Goal: Information Seeking & Learning: Learn about a topic

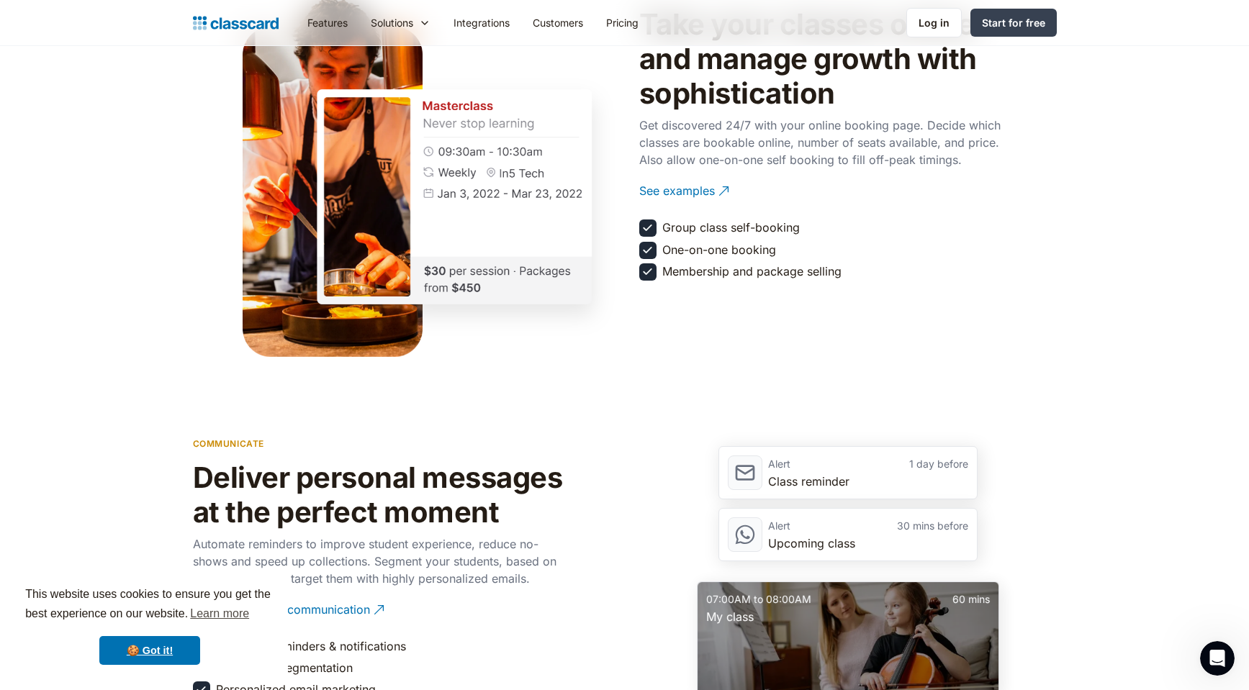
scroll to position [1646, 0]
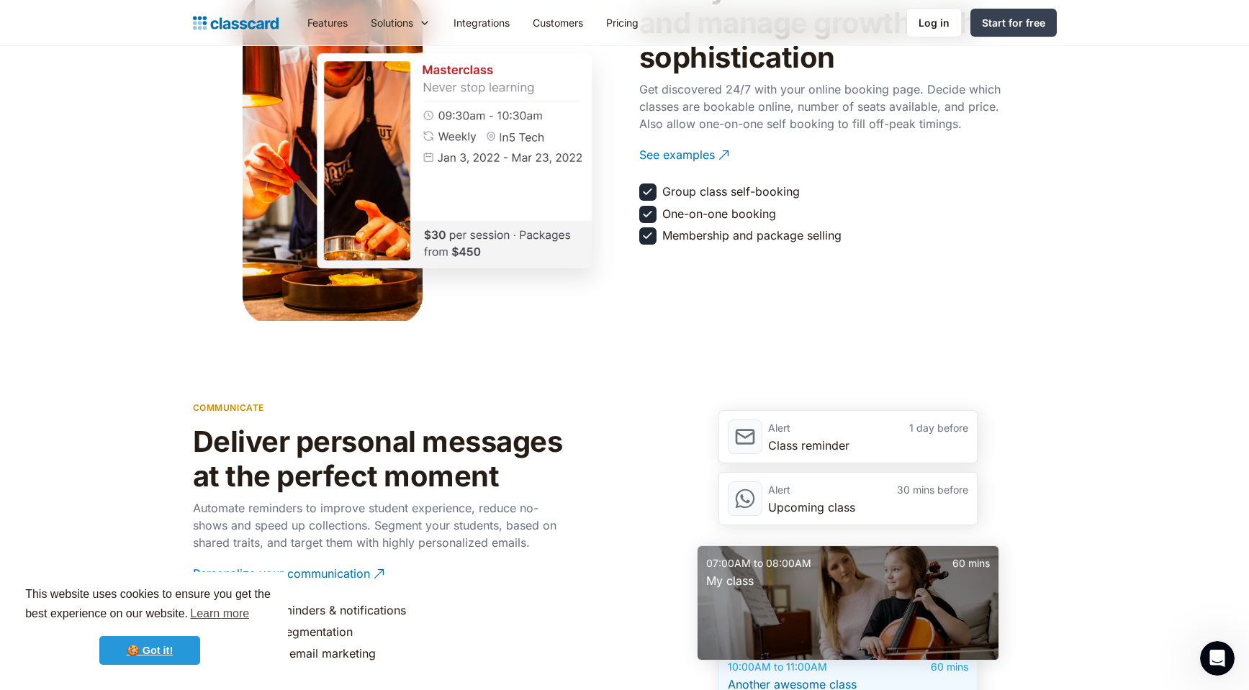
click at [117, 660] on link "🍪 Got it!" at bounding box center [149, 650] width 101 height 29
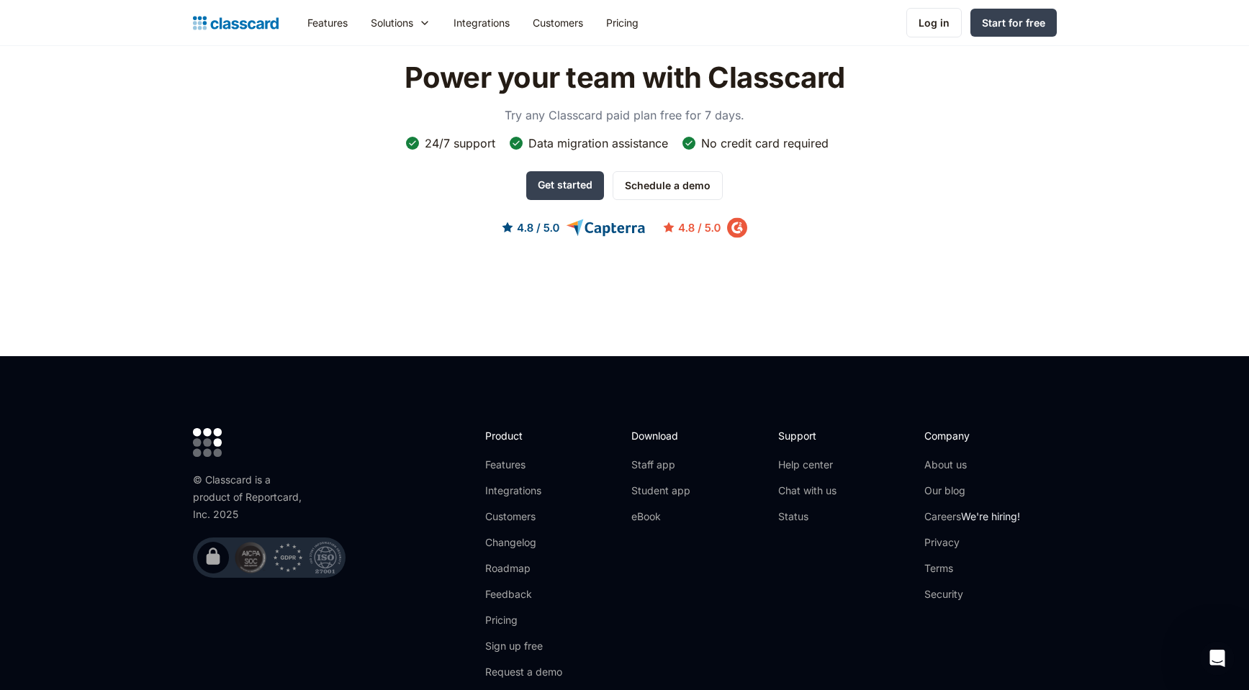
scroll to position [4543, 0]
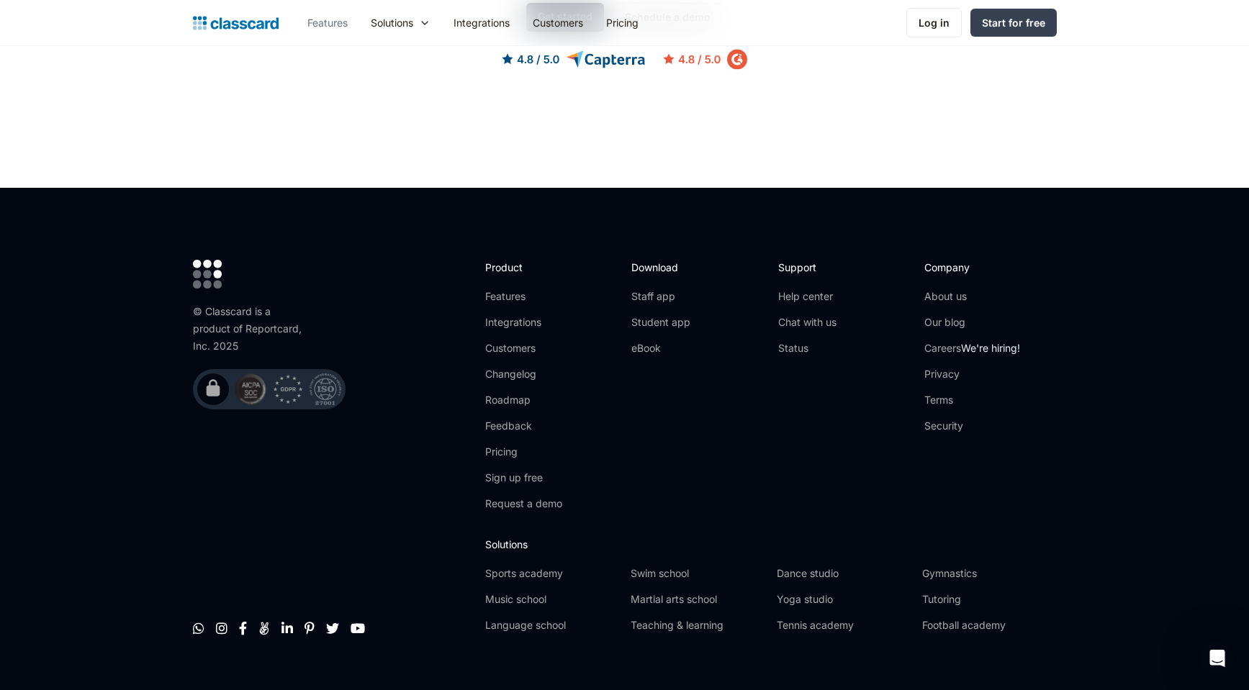
click at [335, 22] on link "Features" at bounding box center [327, 22] width 63 height 32
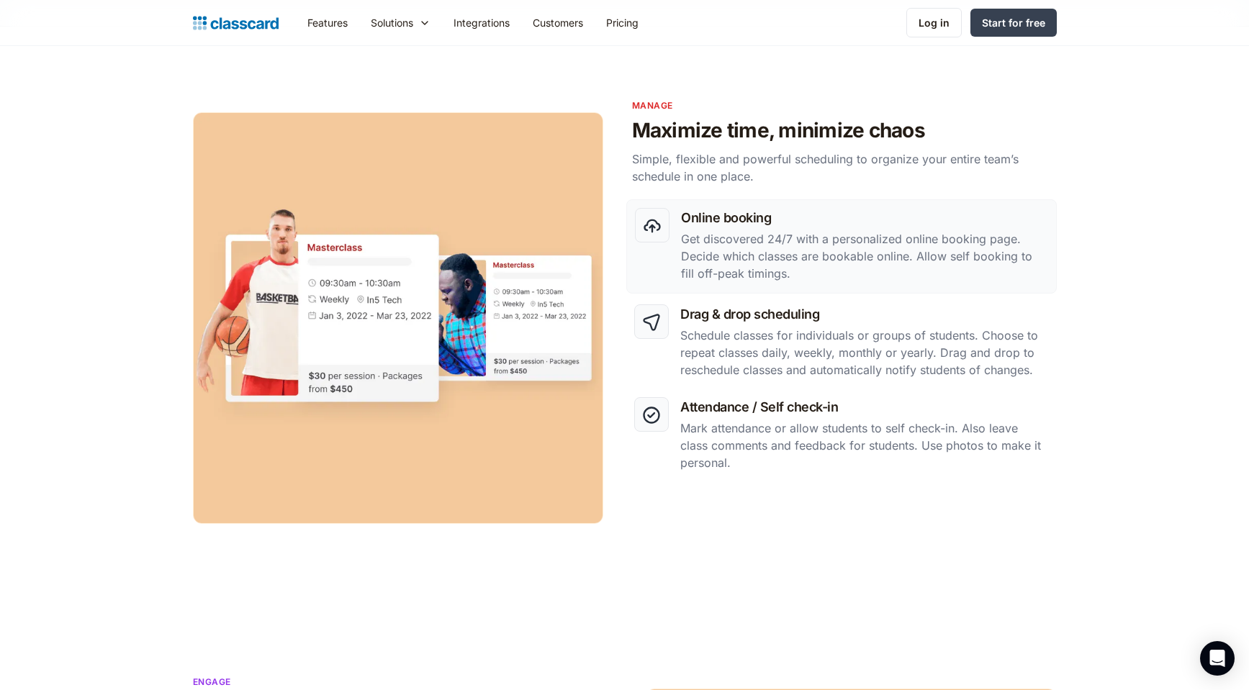
scroll to position [513, 0]
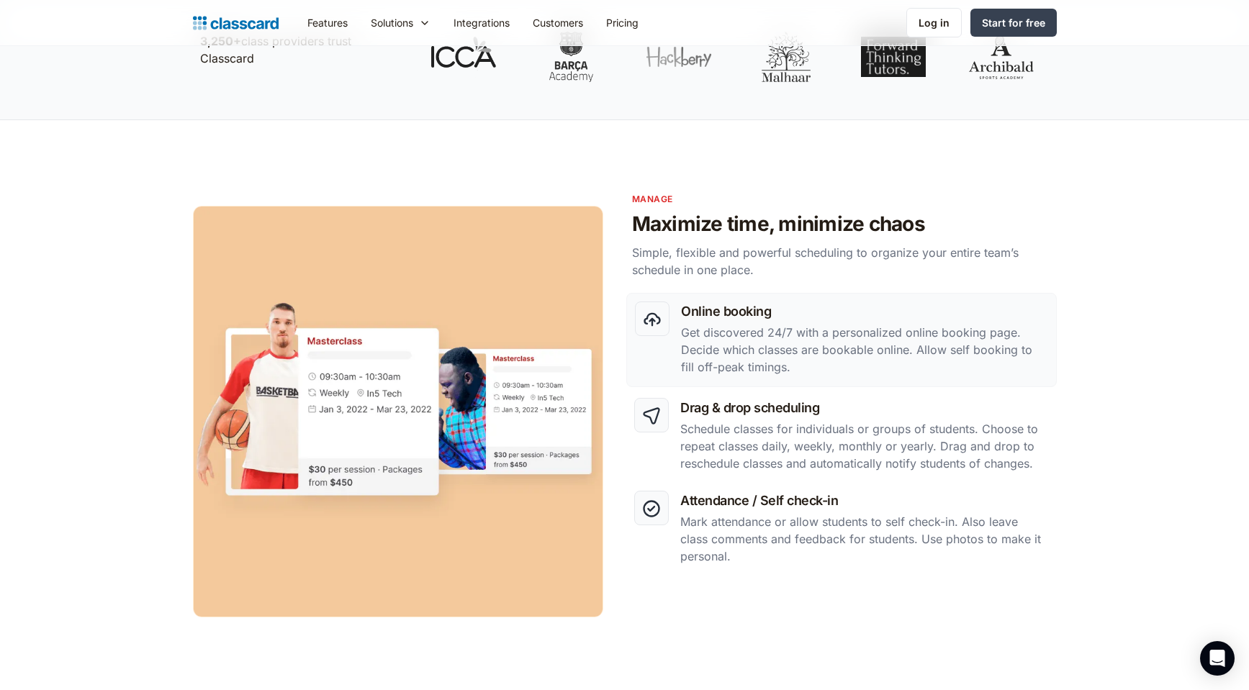
click at [784, 317] on h3 "Online booking" at bounding box center [864, 311] width 366 height 19
click at [783, 418] on div "Drag & drop scheduling Schedule classes for individuals or groups of students. …" at bounding box center [864, 436] width 368 height 77
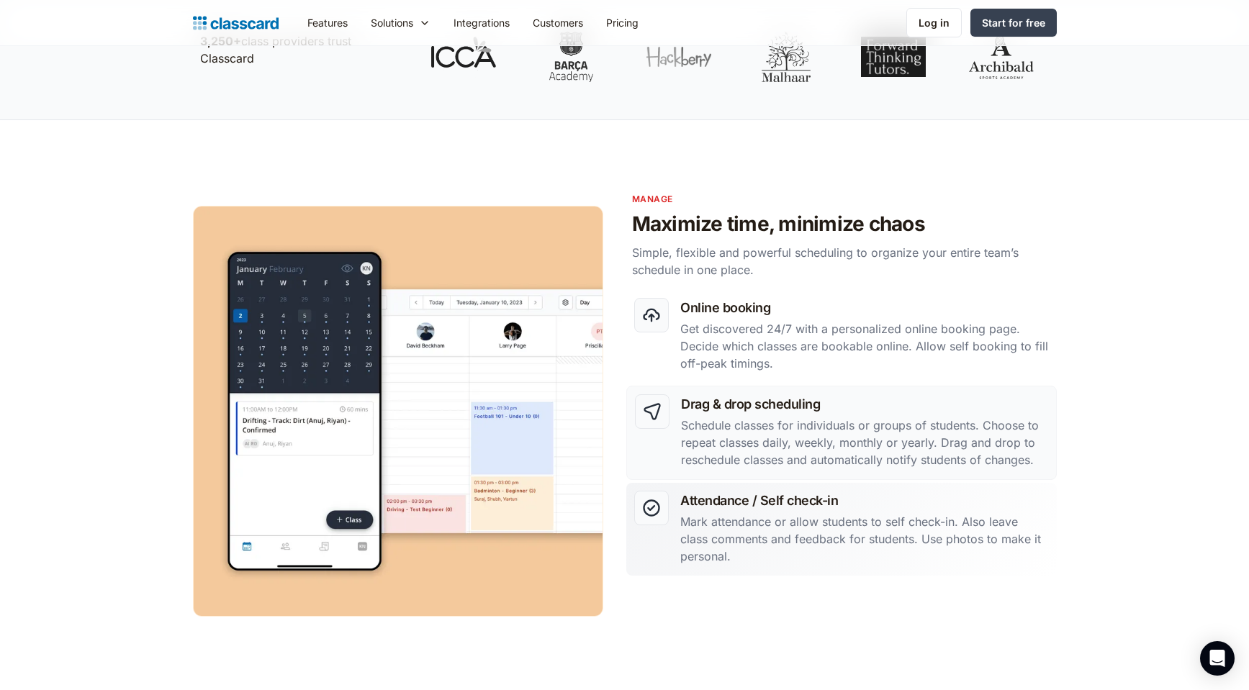
click at [859, 551] on p "Mark attendance or allow students to self check-in. Also leave class comments a…" at bounding box center [864, 539] width 368 height 52
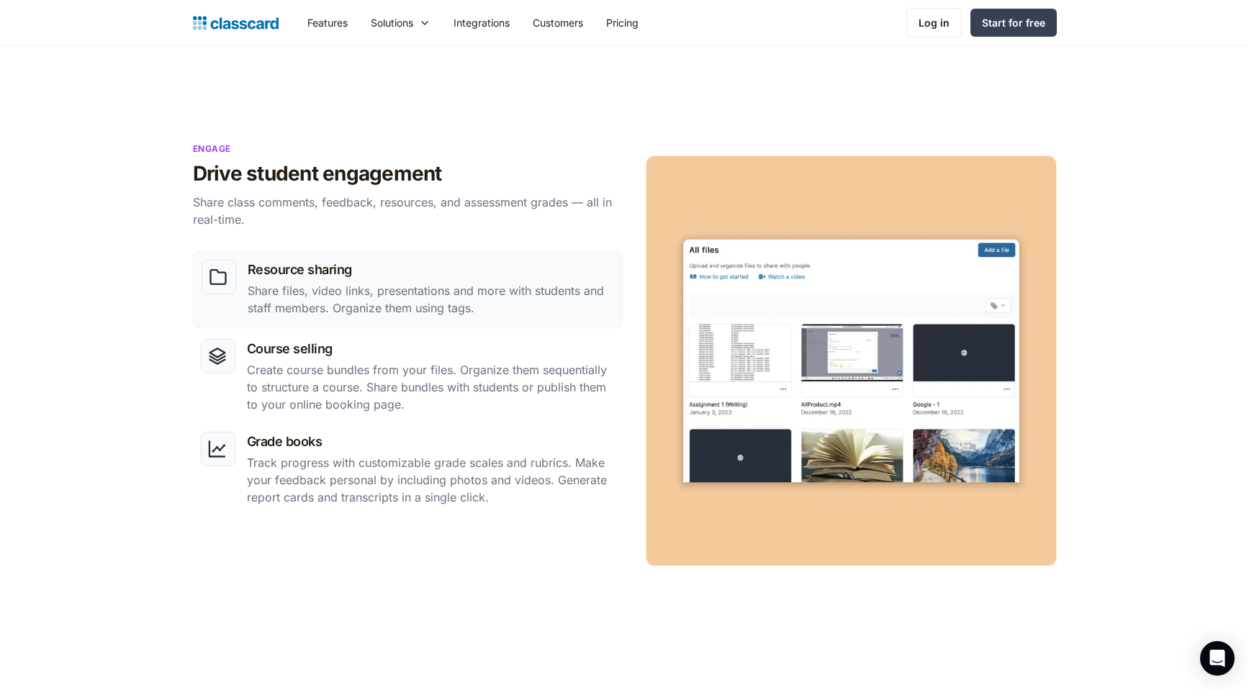
scroll to position [1154, 0]
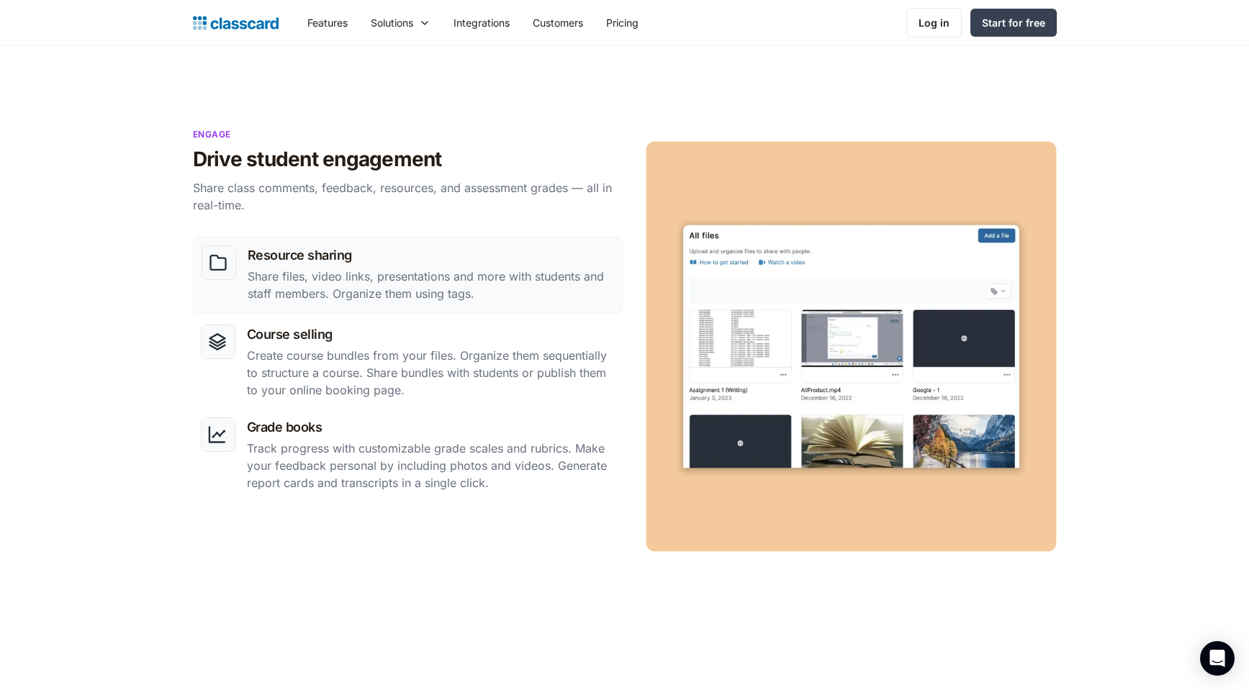
click at [407, 271] on p "Share files, video links, presentations and more with students and staff member…" at bounding box center [431, 285] width 366 height 35
click at [487, 348] on p "Create course bundles from your files. Organize them sequentially to structure …" at bounding box center [431, 373] width 368 height 52
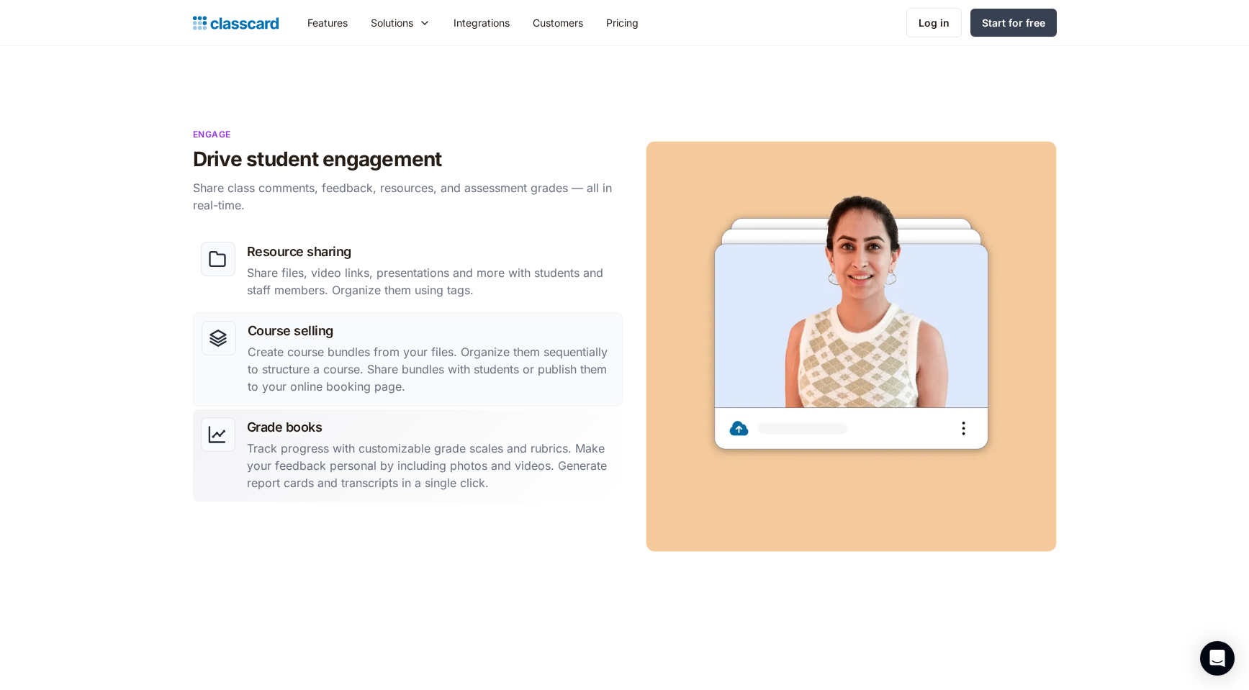
click at [591, 481] on p "Track progress with customizable grade scales and rubrics. Make your feedback p…" at bounding box center [431, 466] width 368 height 52
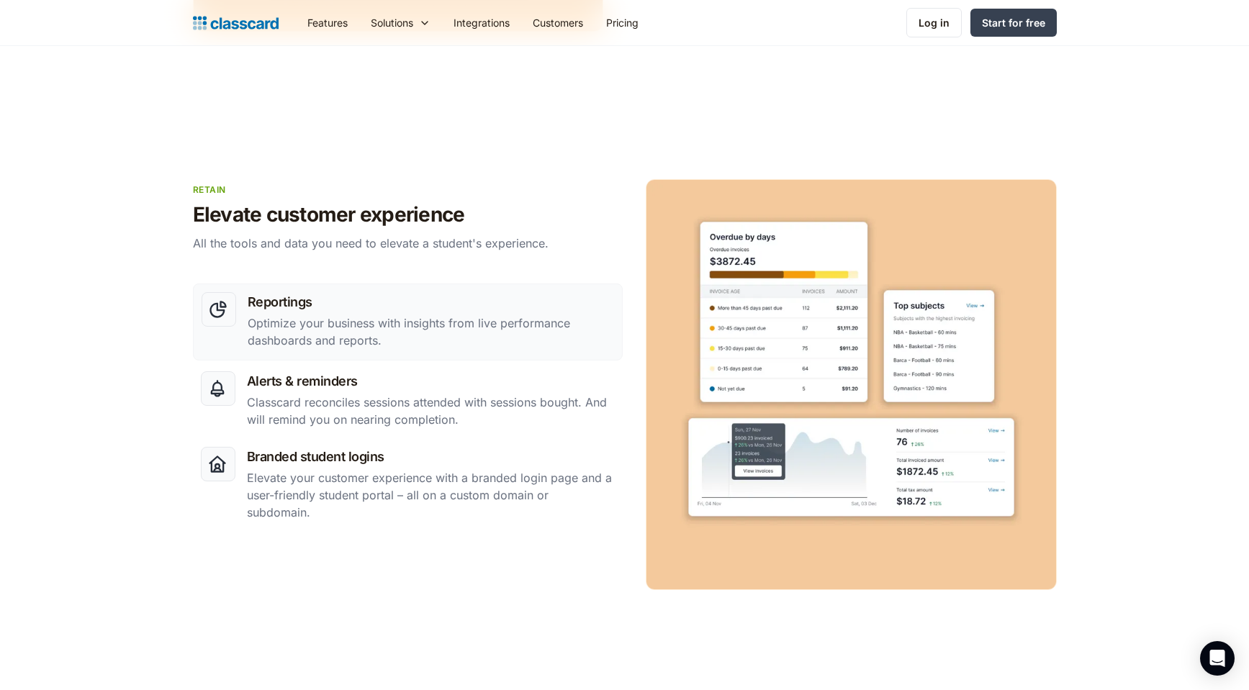
scroll to position [2239, 0]
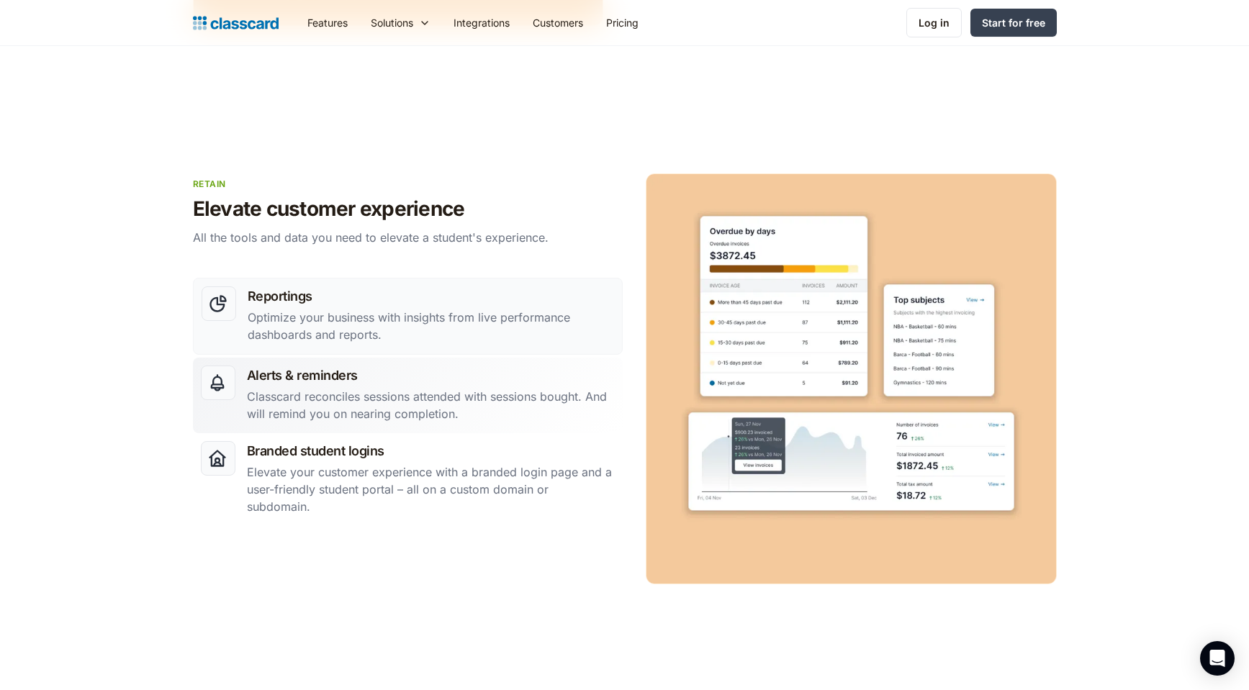
click at [502, 402] on p "Classcard reconciles sessions attended with sessions bought. And will remind yo…" at bounding box center [431, 405] width 368 height 35
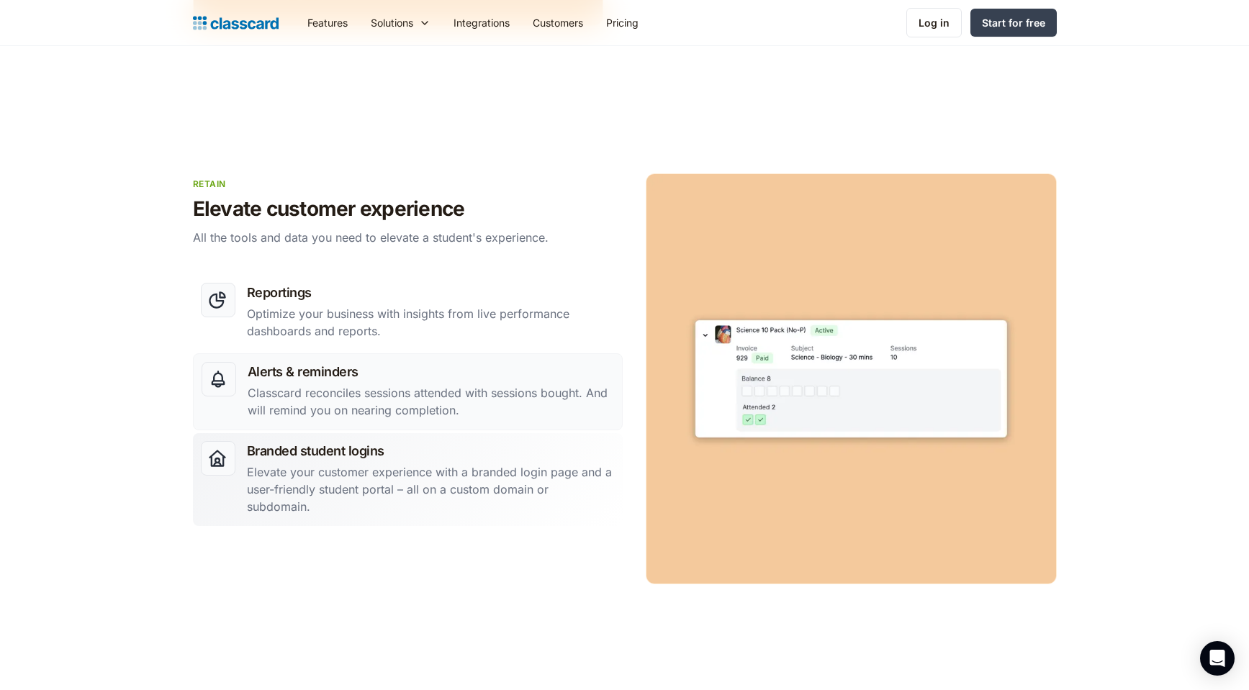
click at [543, 496] on p "Elevate your customer experience with a branded login page and a user-friendly …" at bounding box center [431, 490] width 368 height 52
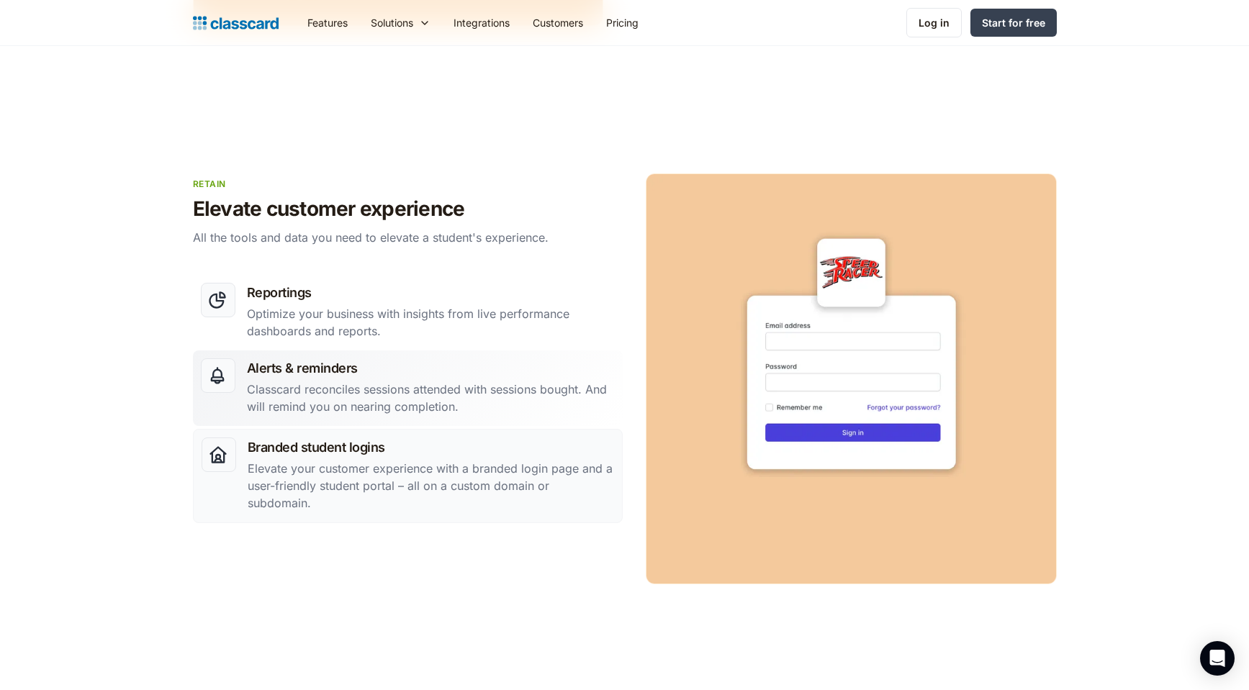
click at [528, 407] on p "Classcard reconciles sessions attended with sessions bought. And will remind yo…" at bounding box center [431, 398] width 368 height 35
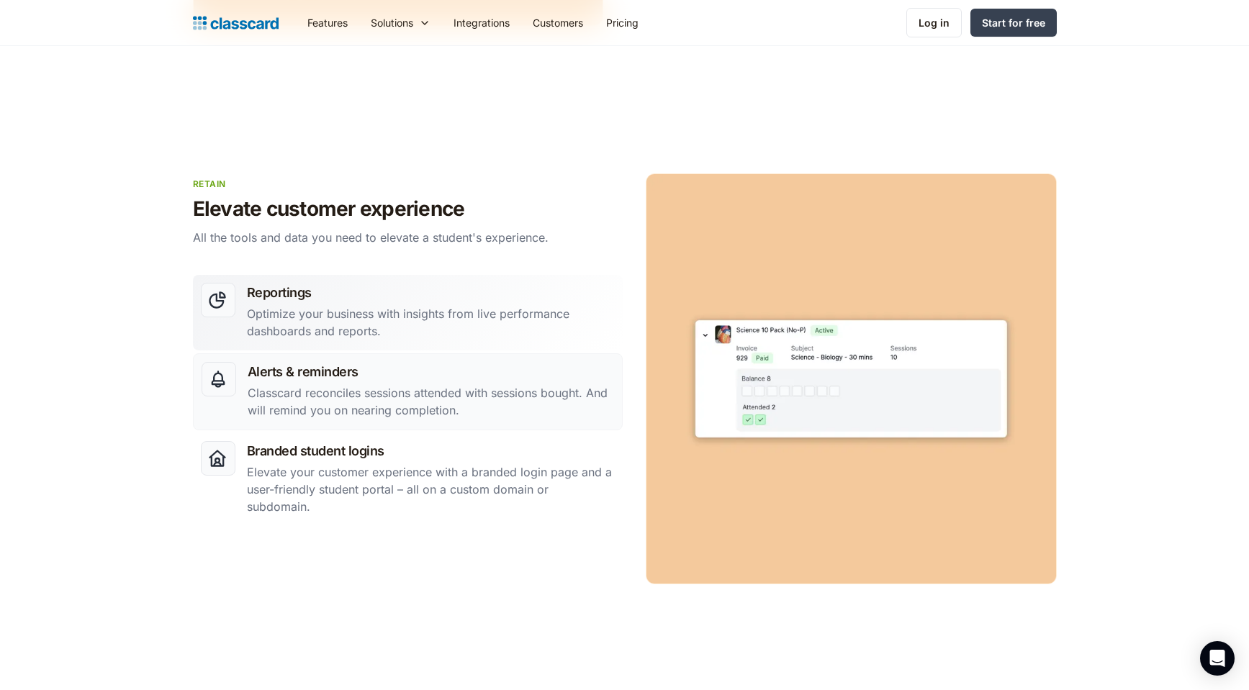
click at [478, 296] on h3 "Reportings" at bounding box center [431, 292] width 368 height 19
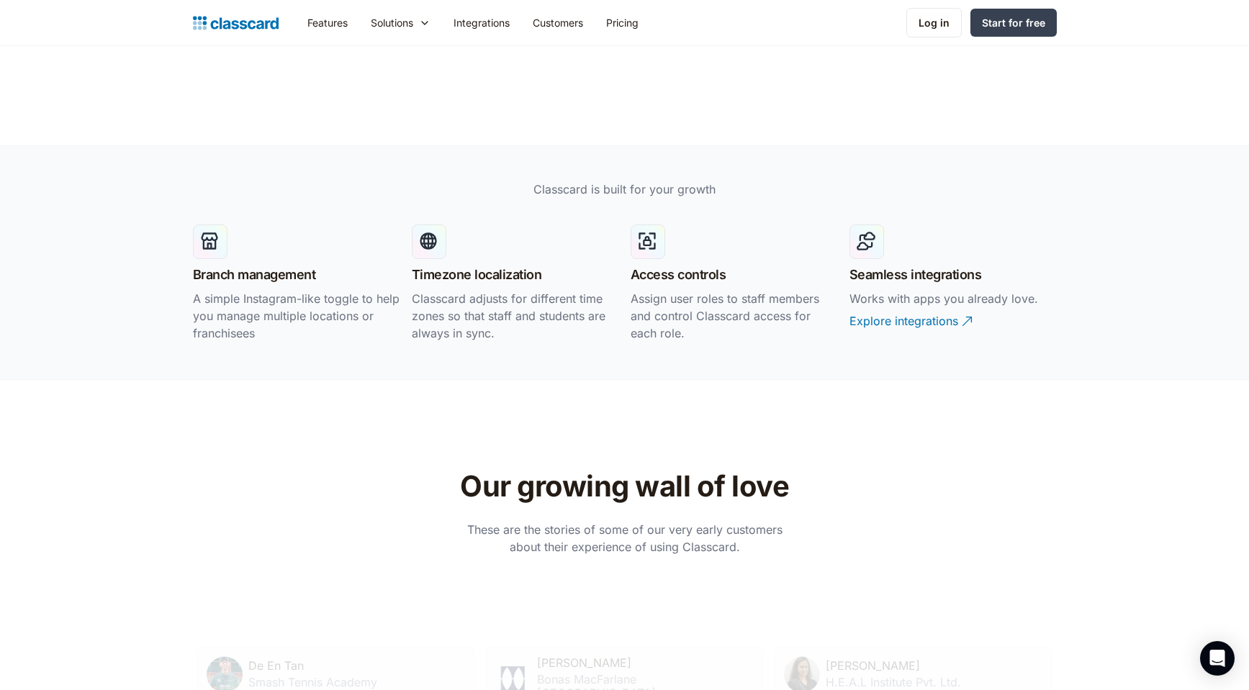
scroll to position [2852, 0]
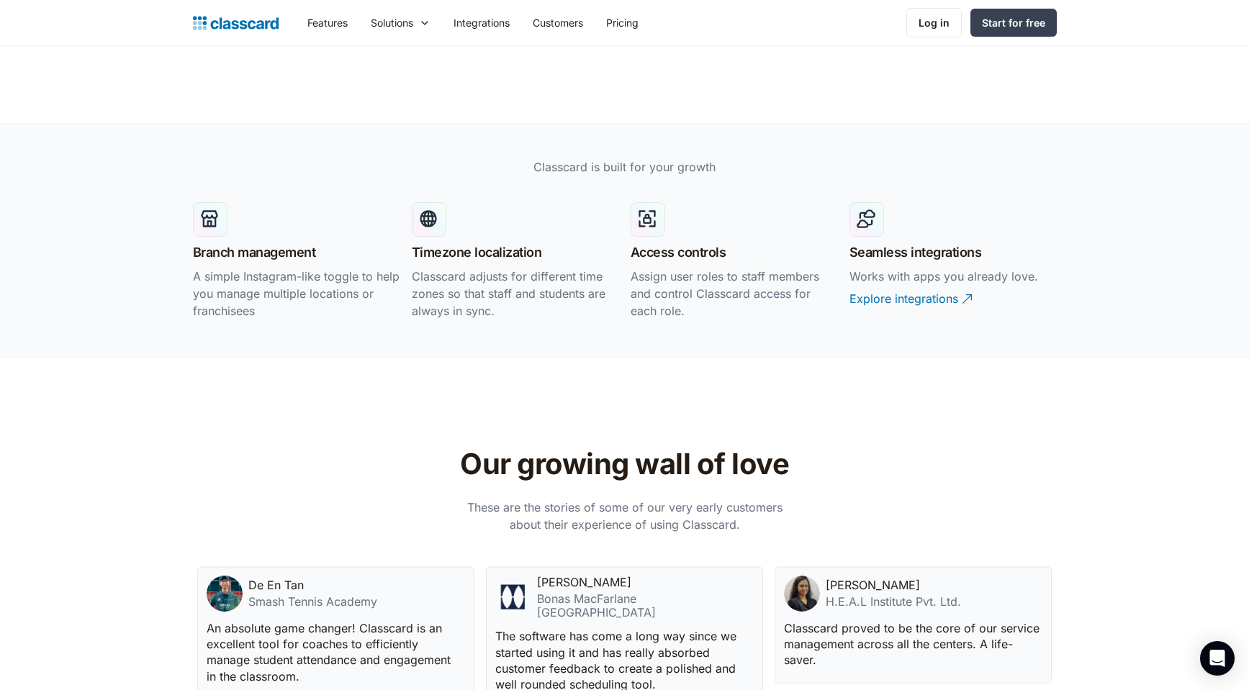
click at [295, 252] on h3 "Branch management" at bounding box center [254, 252] width 123 height 19
click at [503, 251] on h3 "Timezone localization" at bounding box center [477, 252] width 130 height 19
click at [649, 253] on h3 "Access controls" at bounding box center [679, 252] width 96 height 19
click at [811, 239] on div "Access controls Assign user roles to staff members and control Classcard access…" at bounding box center [734, 262] width 207 height 120
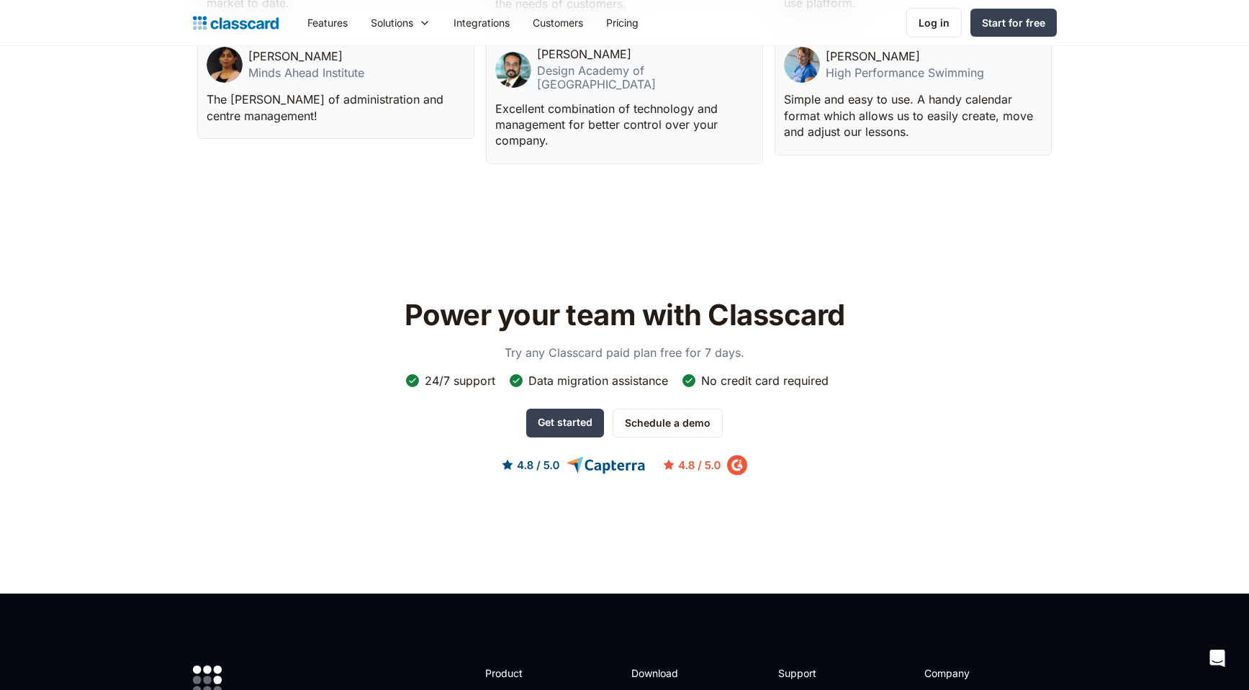
scroll to position [3817, 0]
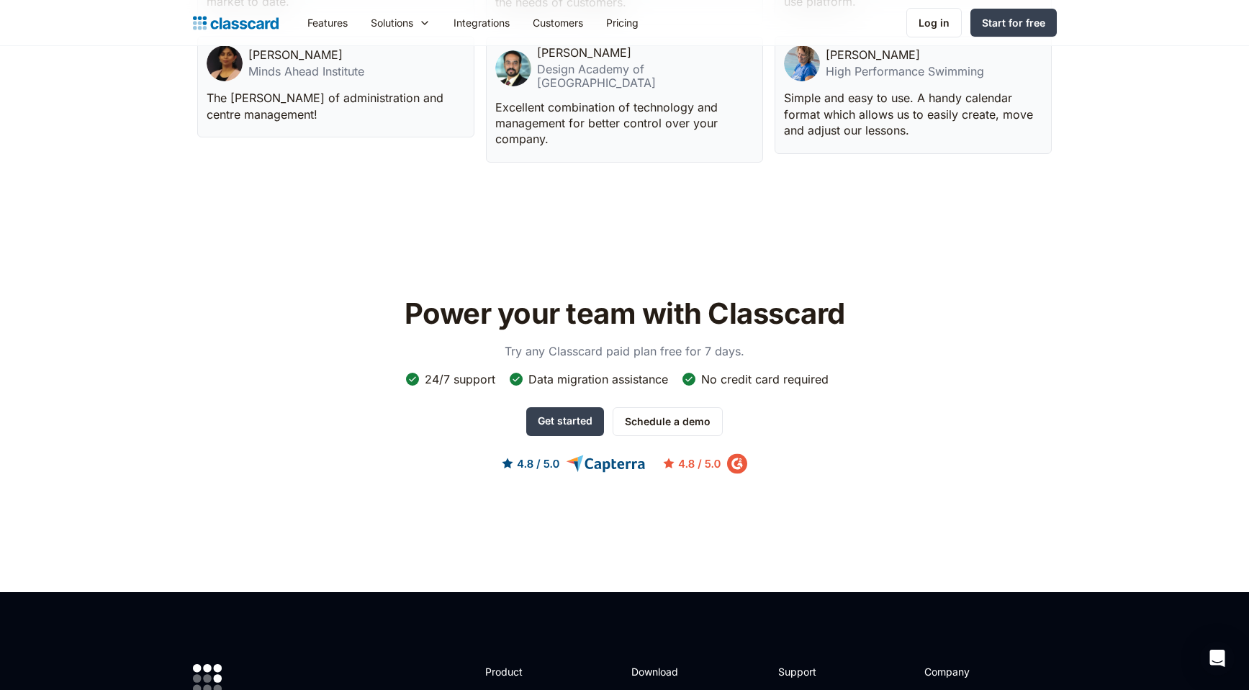
click at [646, 348] on p "Try any Classcard paid plan free for 7 days." at bounding box center [625, 351] width 288 height 17
click at [573, 21] on link "Customers" at bounding box center [557, 22] width 73 height 32
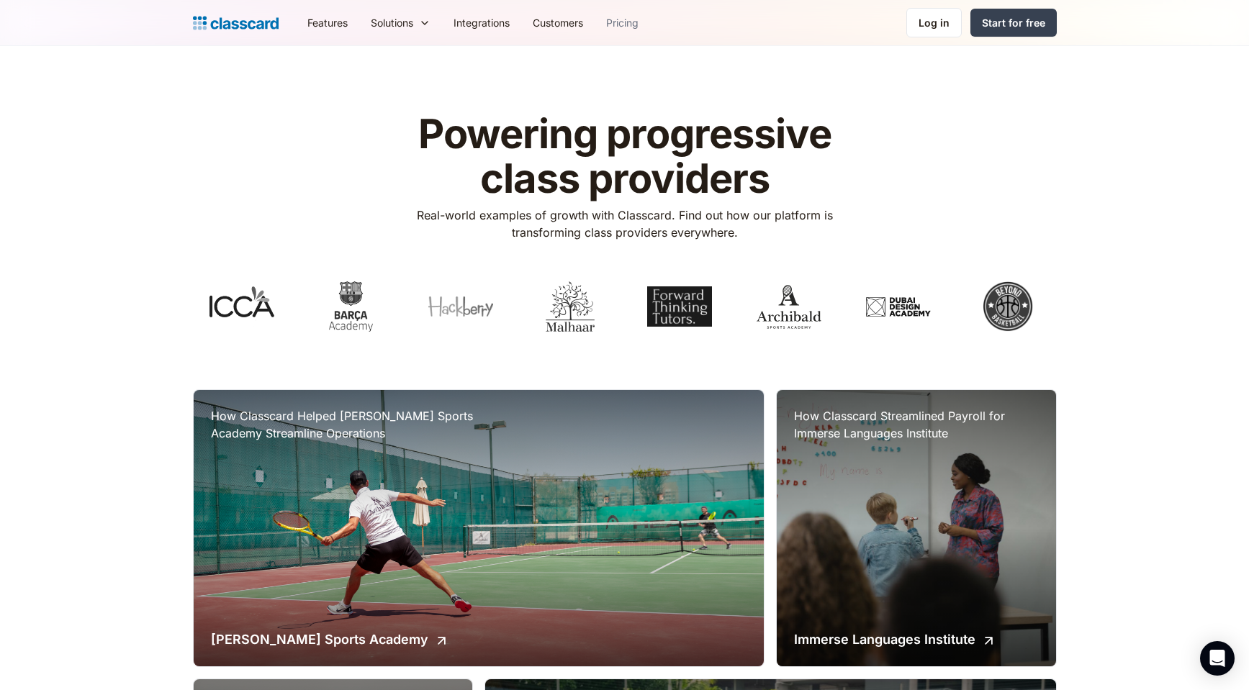
click at [631, 27] on link "Pricing" at bounding box center [622, 22] width 55 height 32
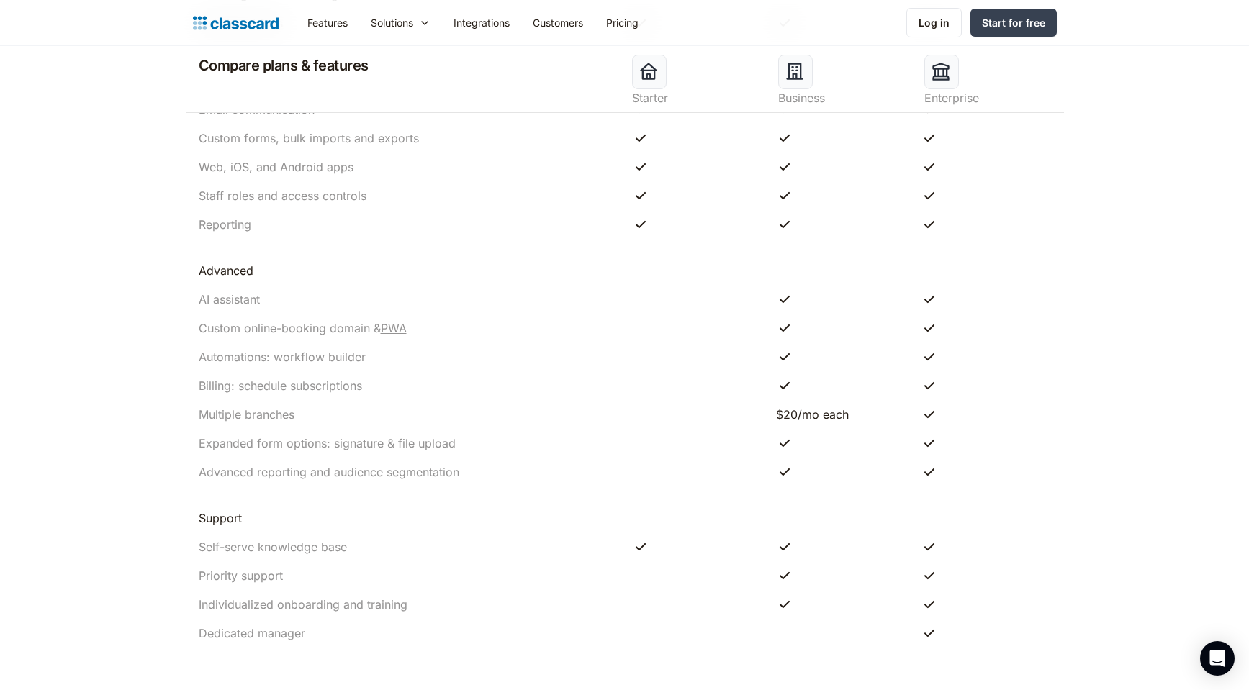
scroll to position [1340, 0]
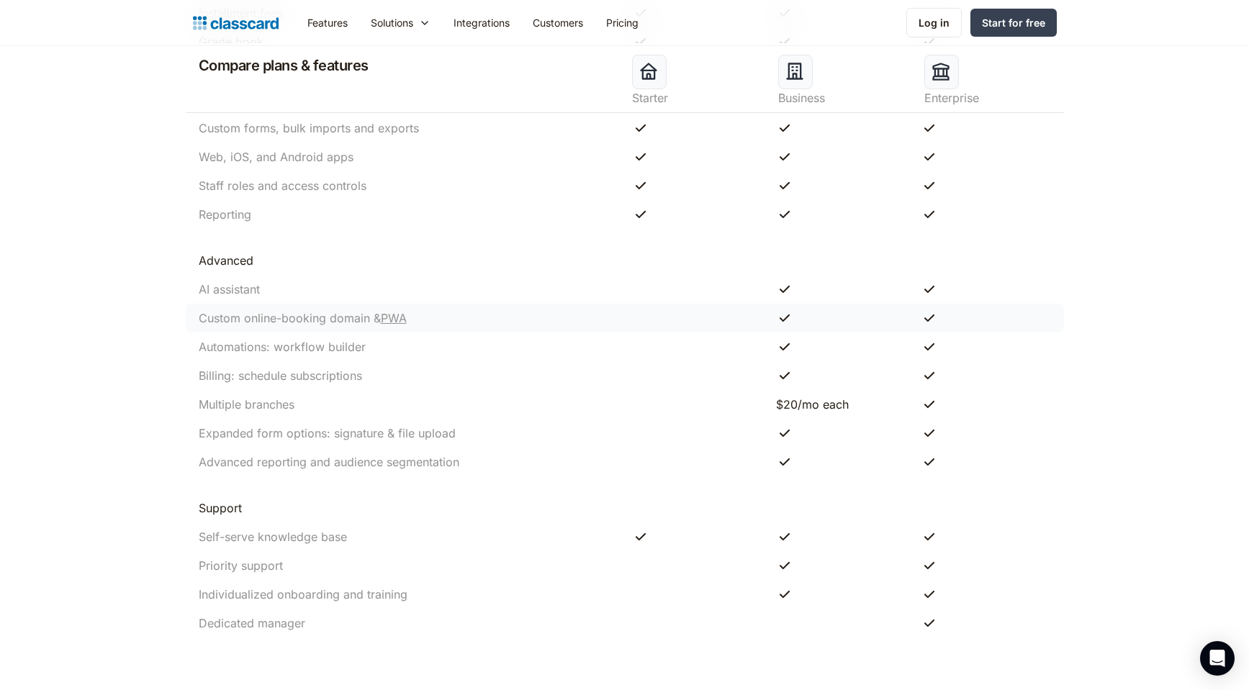
click at [392, 321] on link "PWA" at bounding box center [394, 318] width 26 height 14
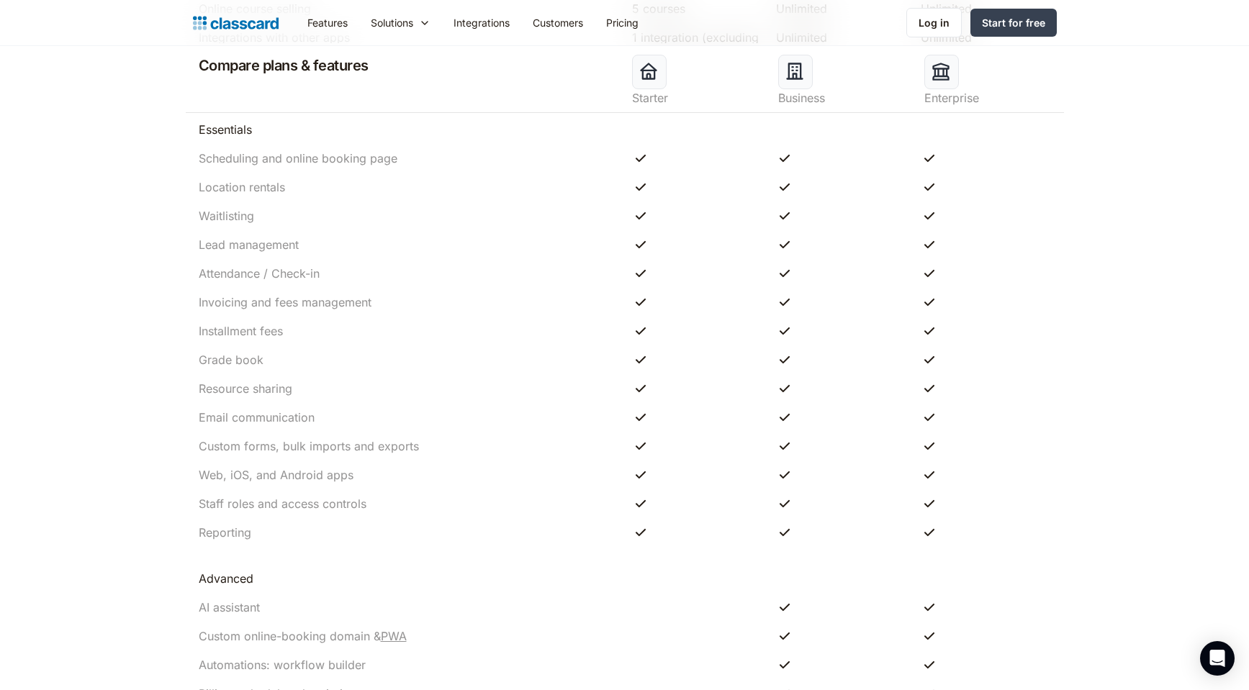
scroll to position [1044, 0]
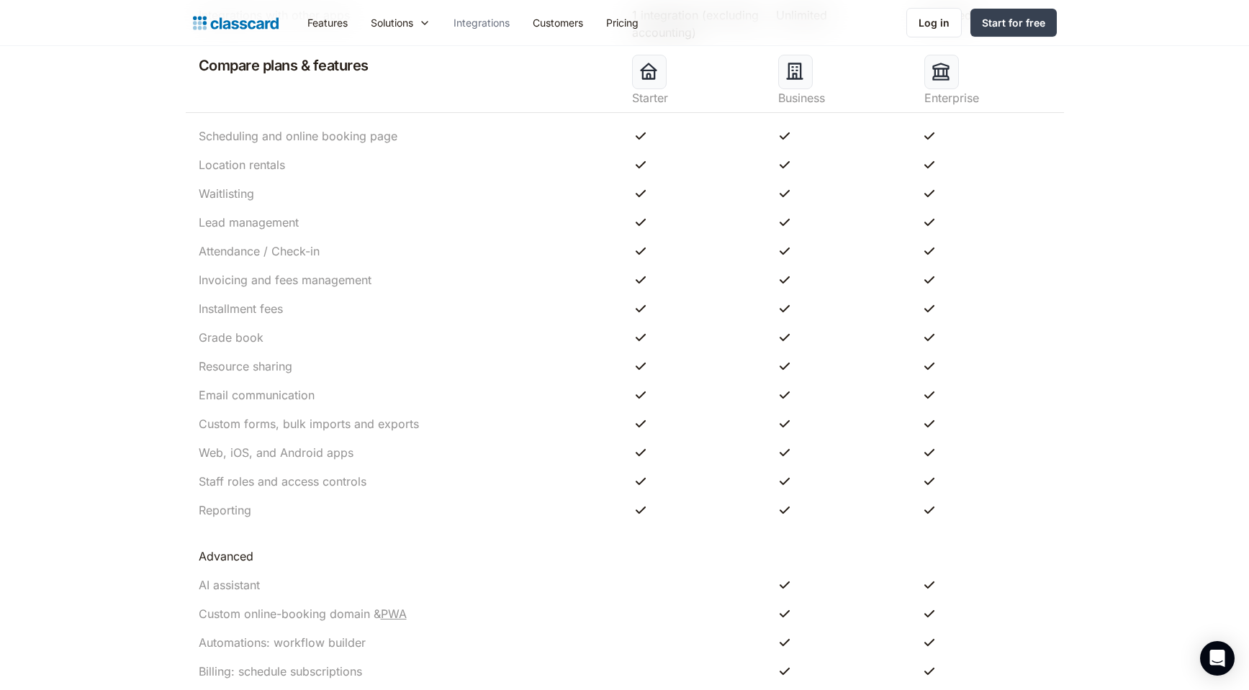
click at [500, 21] on link "Integrations" at bounding box center [481, 22] width 79 height 32
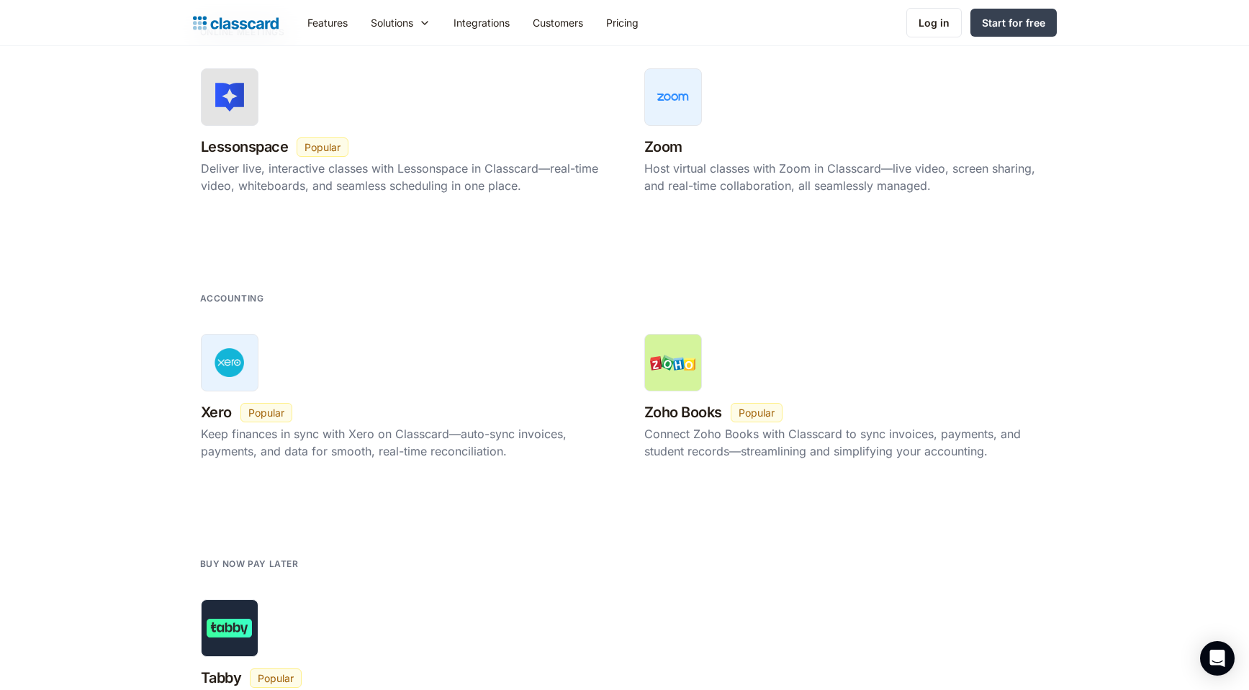
scroll to position [1810, 0]
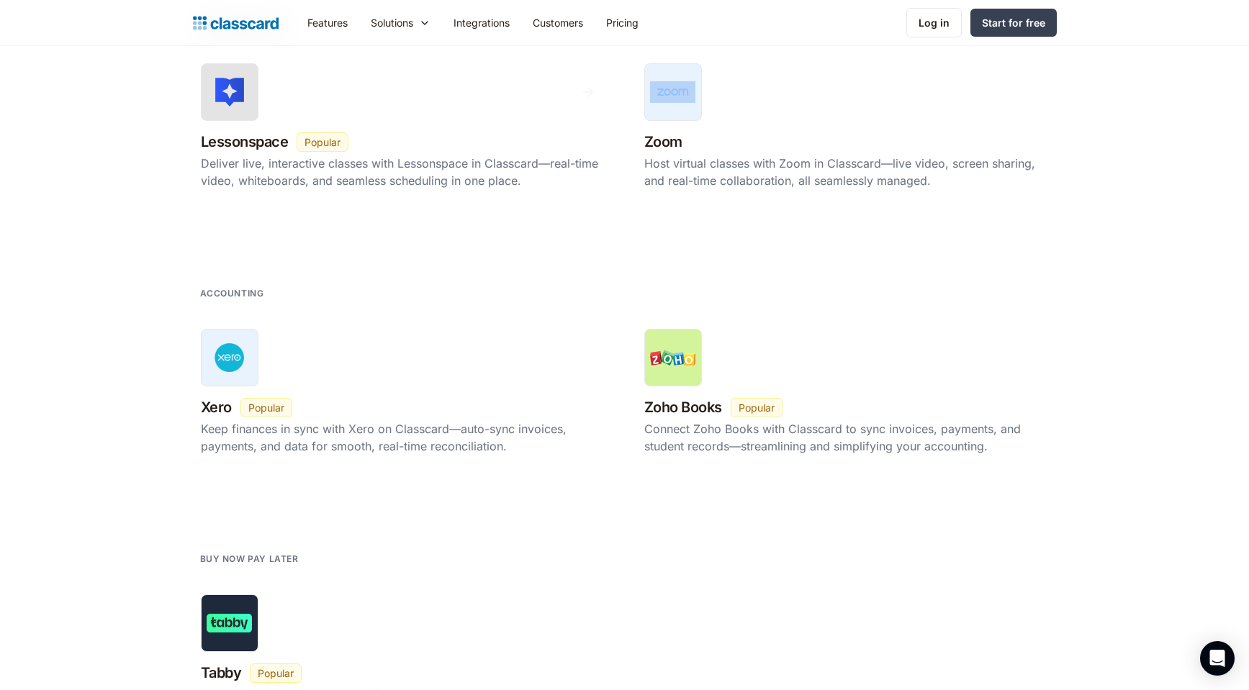
click at [78, 230] on section "Online meetings Lessonspace New Beta Popular Deliver live, interactive classes …" at bounding box center [624, 136] width 1249 height 266
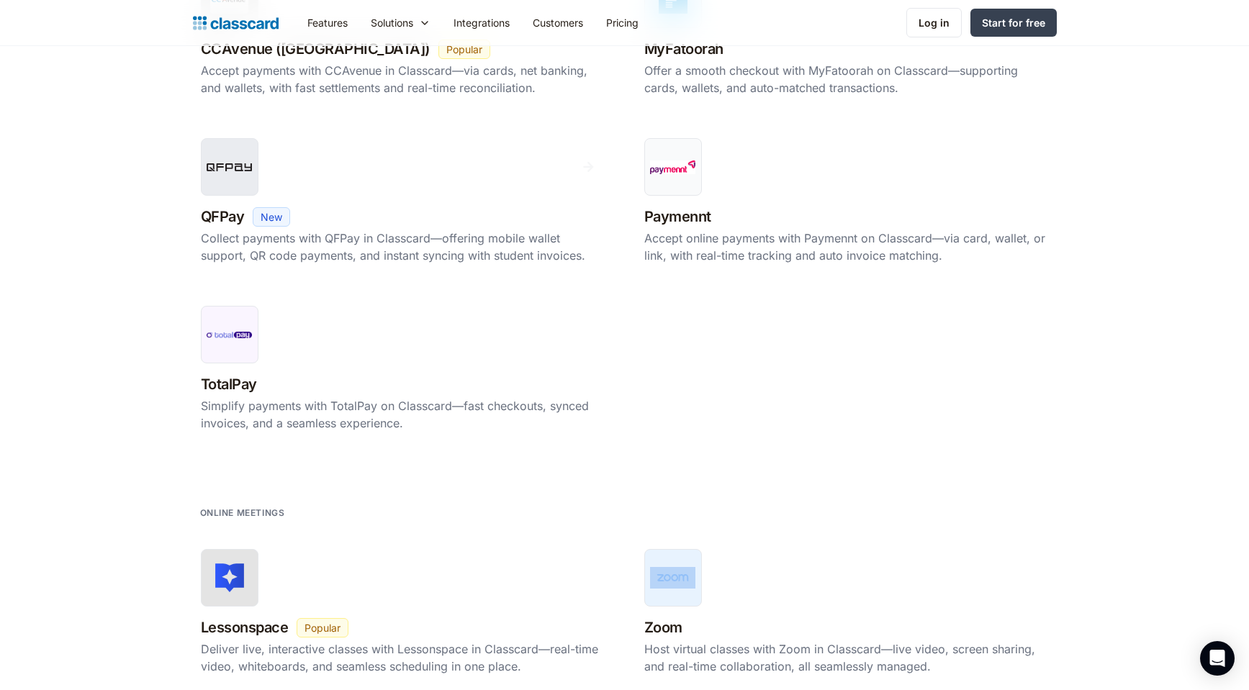
scroll to position [1086, 0]
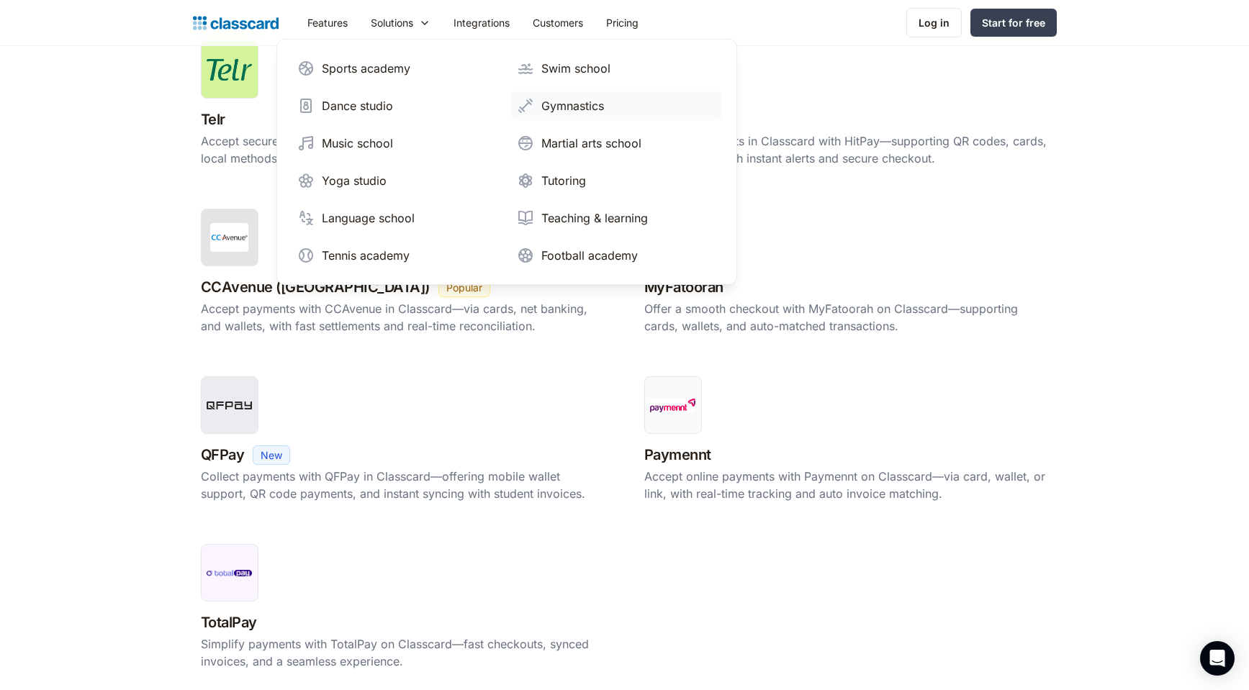
click at [587, 95] on link "Gymnastics" at bounding box center [616, 105] width 211 height 29
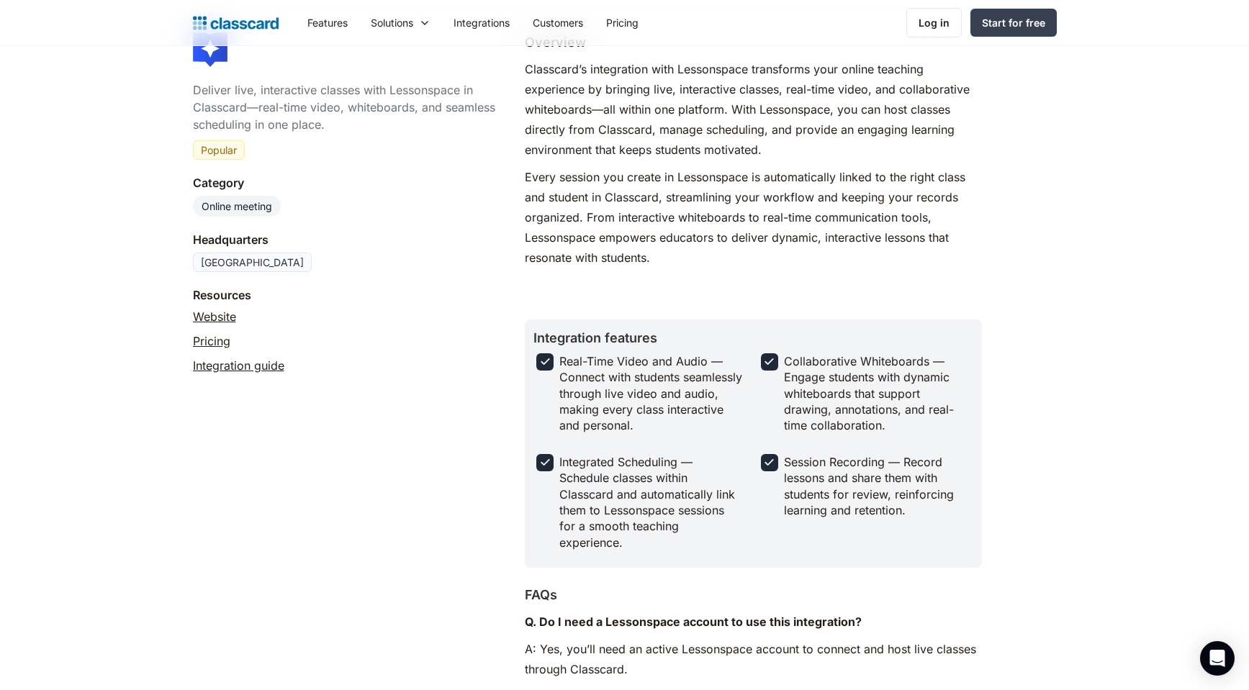
scroll to position [140, 0]
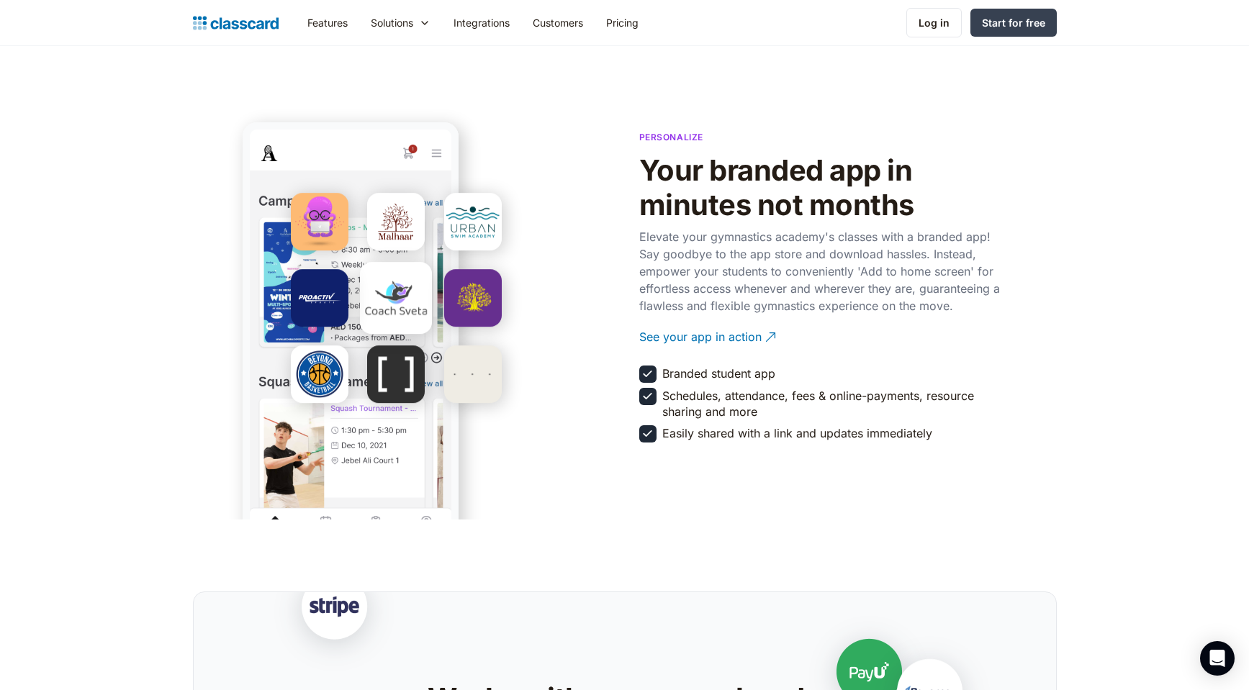
scroll to position [2497, 0]
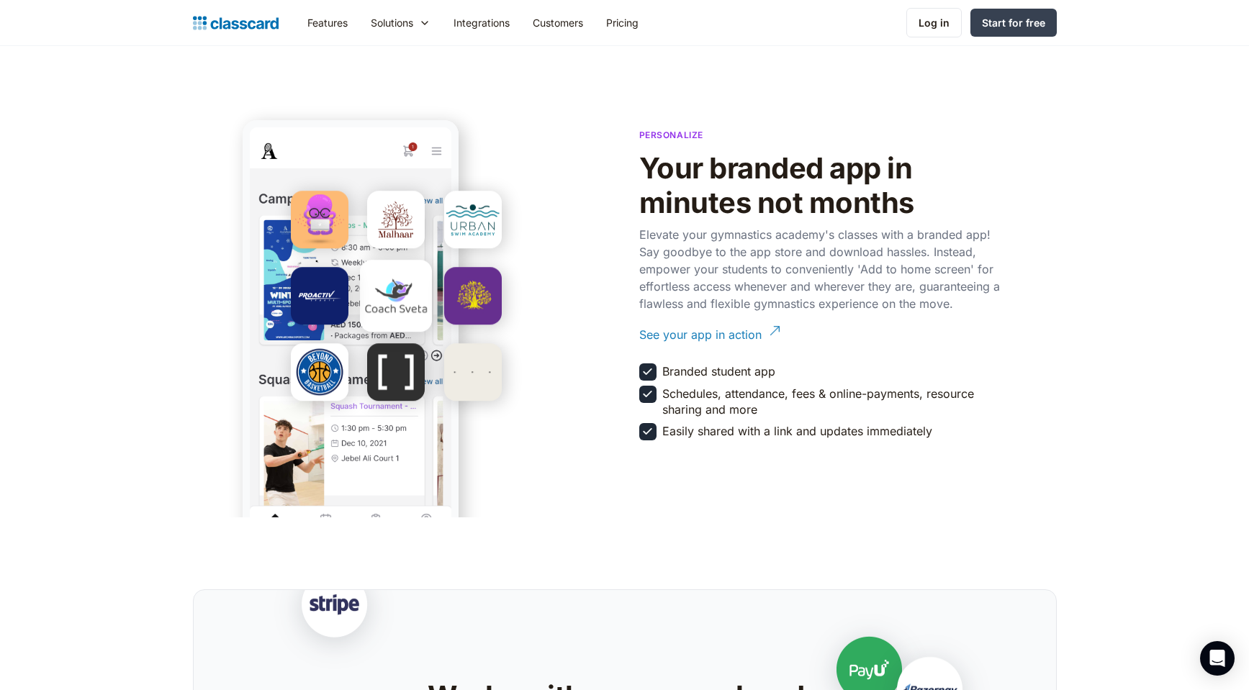
click at [690, 341] on div "See your app in action" at bounding box center [700, 329] width 122 height 28
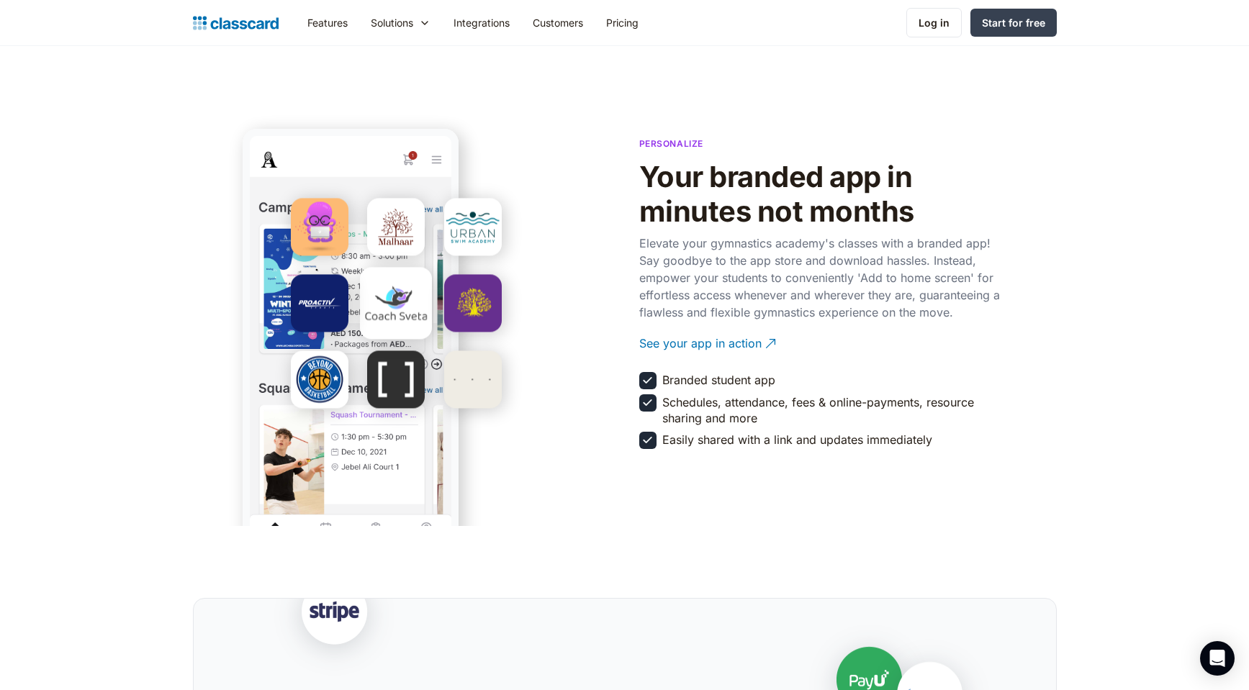
scroll to position [2490, 0]
